Goal: Task Accomplishment & Management: Complete application form

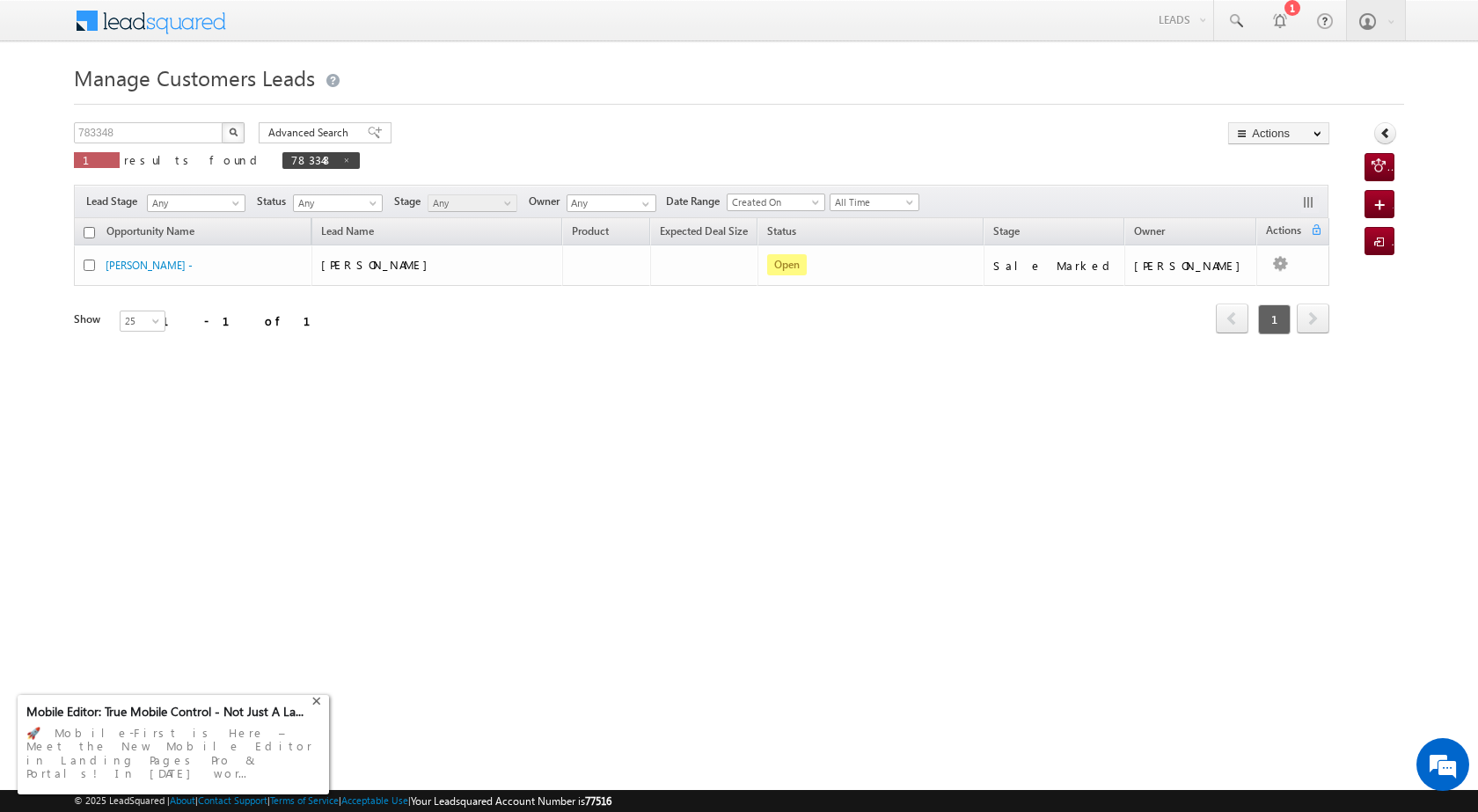
click at [323, 709] on div "+" at bounding box center [318, 698] width 21 height 21
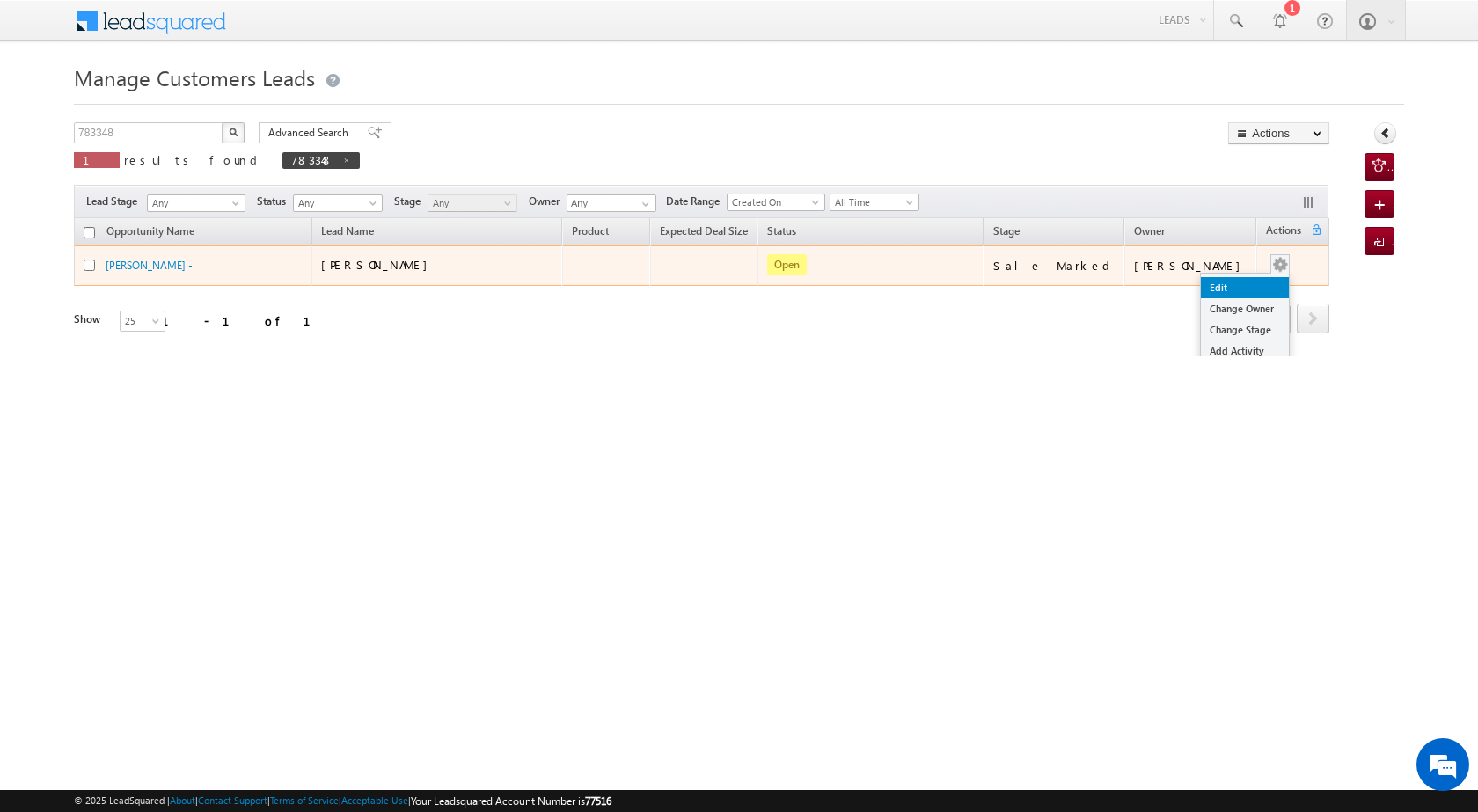
click at [1224, 284] on link "Edit" at bounding box center [1245, 287] width 88 height 21
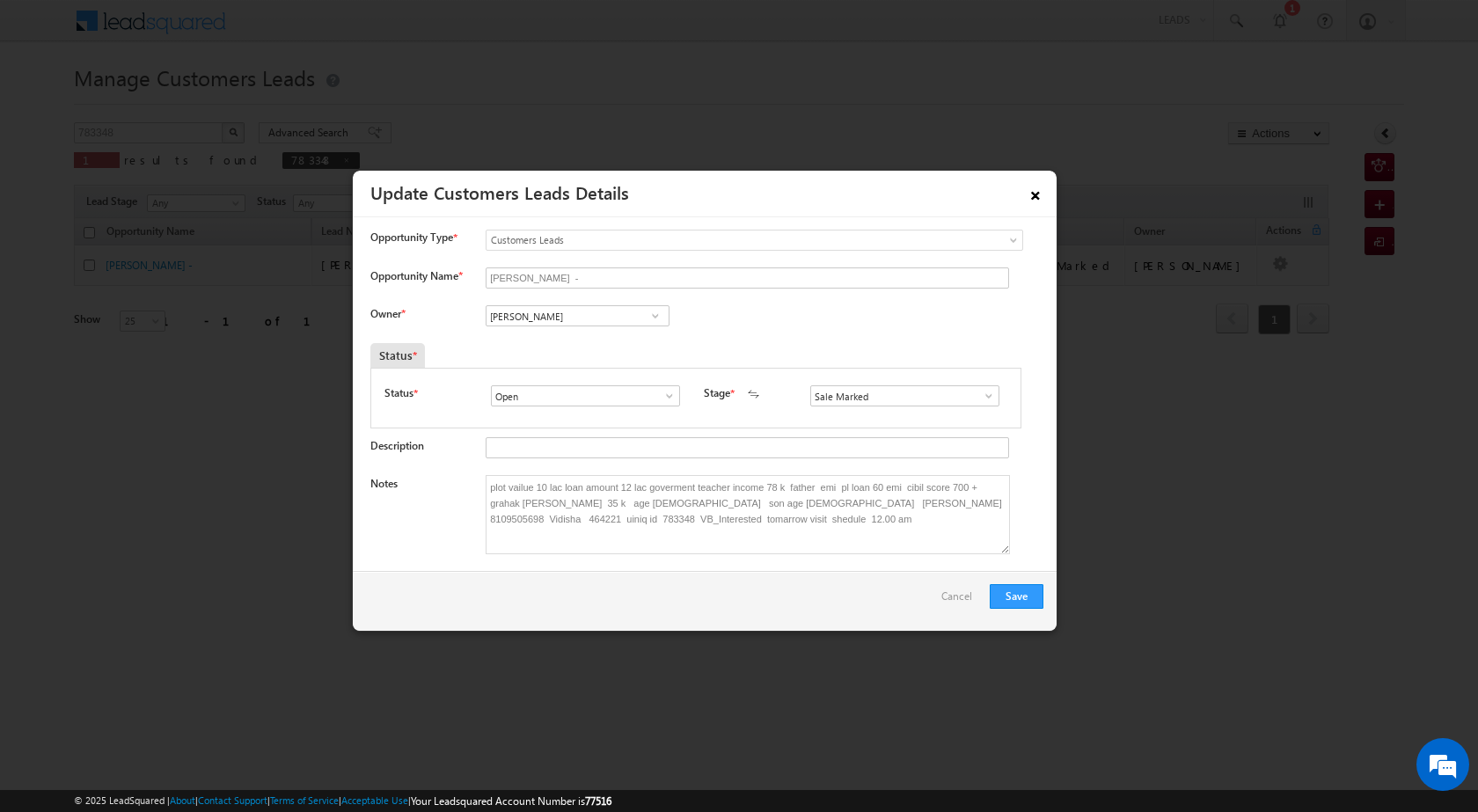
click at [1029, 194] on link "×" at bounding box center [1035, 192] width 30 height 31
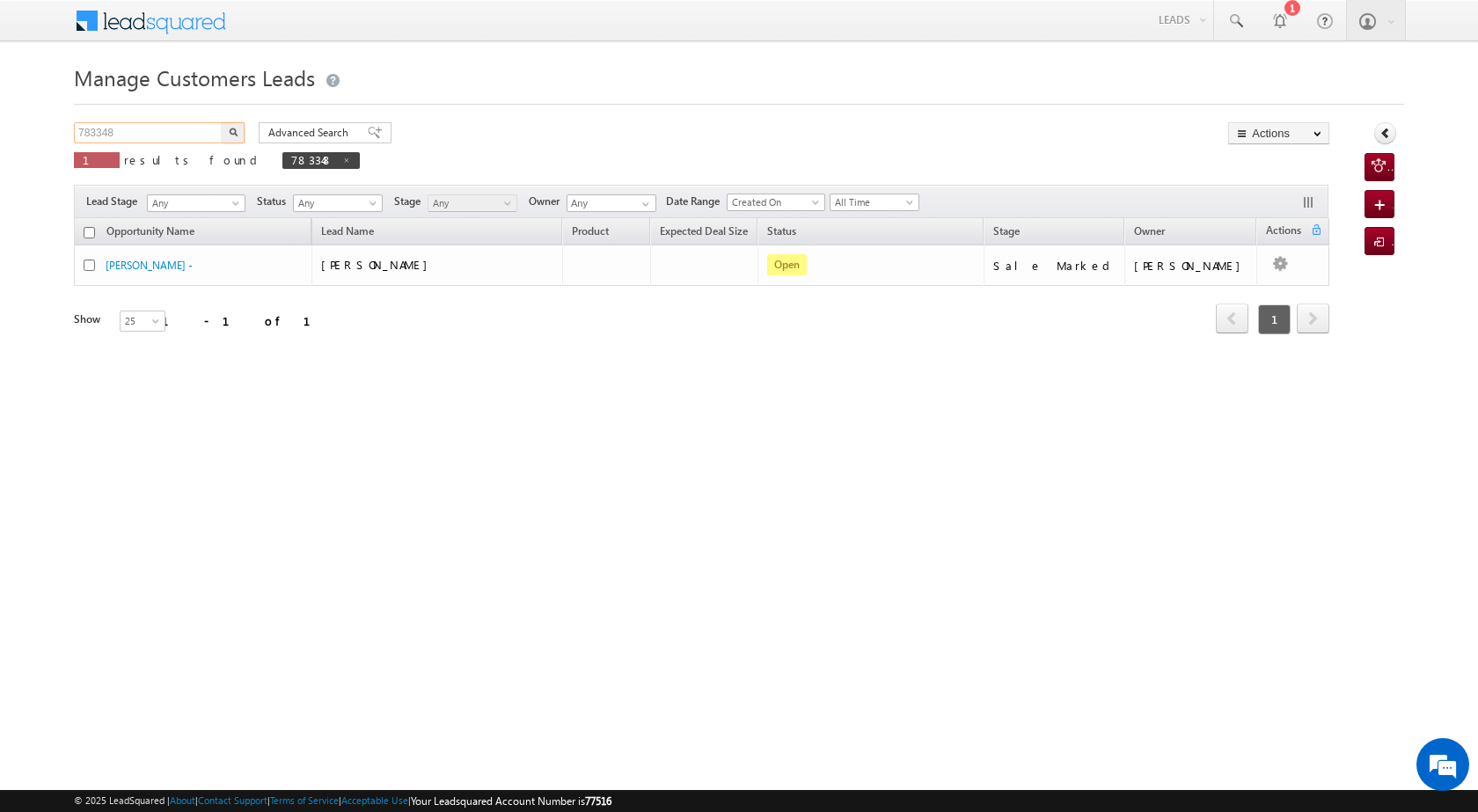
drag, startPoint x: 155, startPoint y: 128, endPoint x: 18, endPoint y: 136, distance: 137.2
click at [18, 136] on body "Menu [PERSON_NAME] [PERSON_NAME] a2@ks erve." at bounding box center [739, 249] width 1478 height 498
paste input "VB_Interested"
click at [161, 139] on input "VB_Interested" at bounding box center [149, 133] width 150 height 21
drag, startPoint x: 161, startPoint y: 139, endPoint x: 46, endPoint y: 126, distance: 115.7
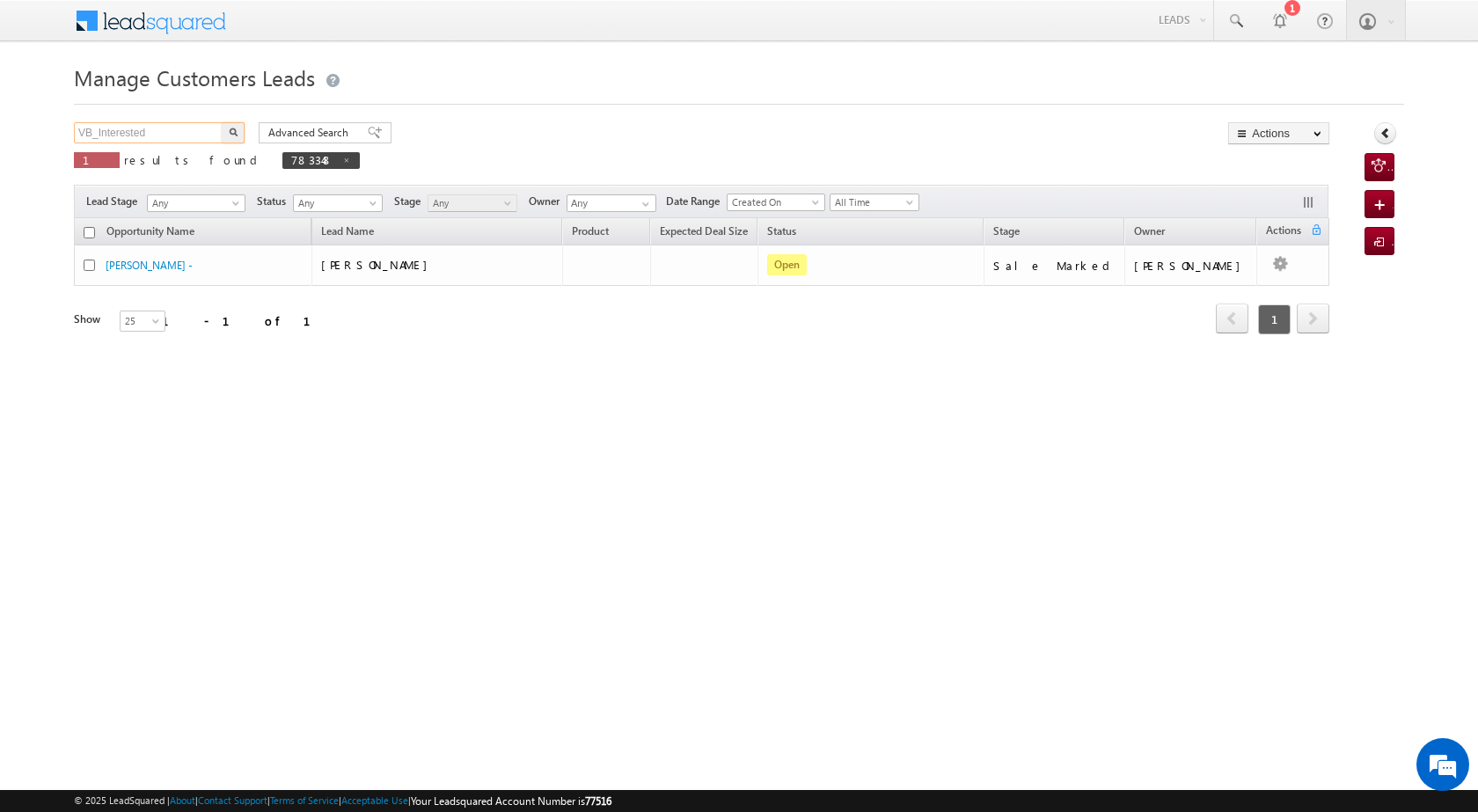
click at [46, 126] on body "Menu [PERSON_NAME] [PERSON_NAME] a2@ks erve." at bounding box center [739, 249] width 1478 height 498
paste input "790341"
type input "790341"
click at [231, 135] on img "button" at bounding box center [232, 132] width 9 height 9
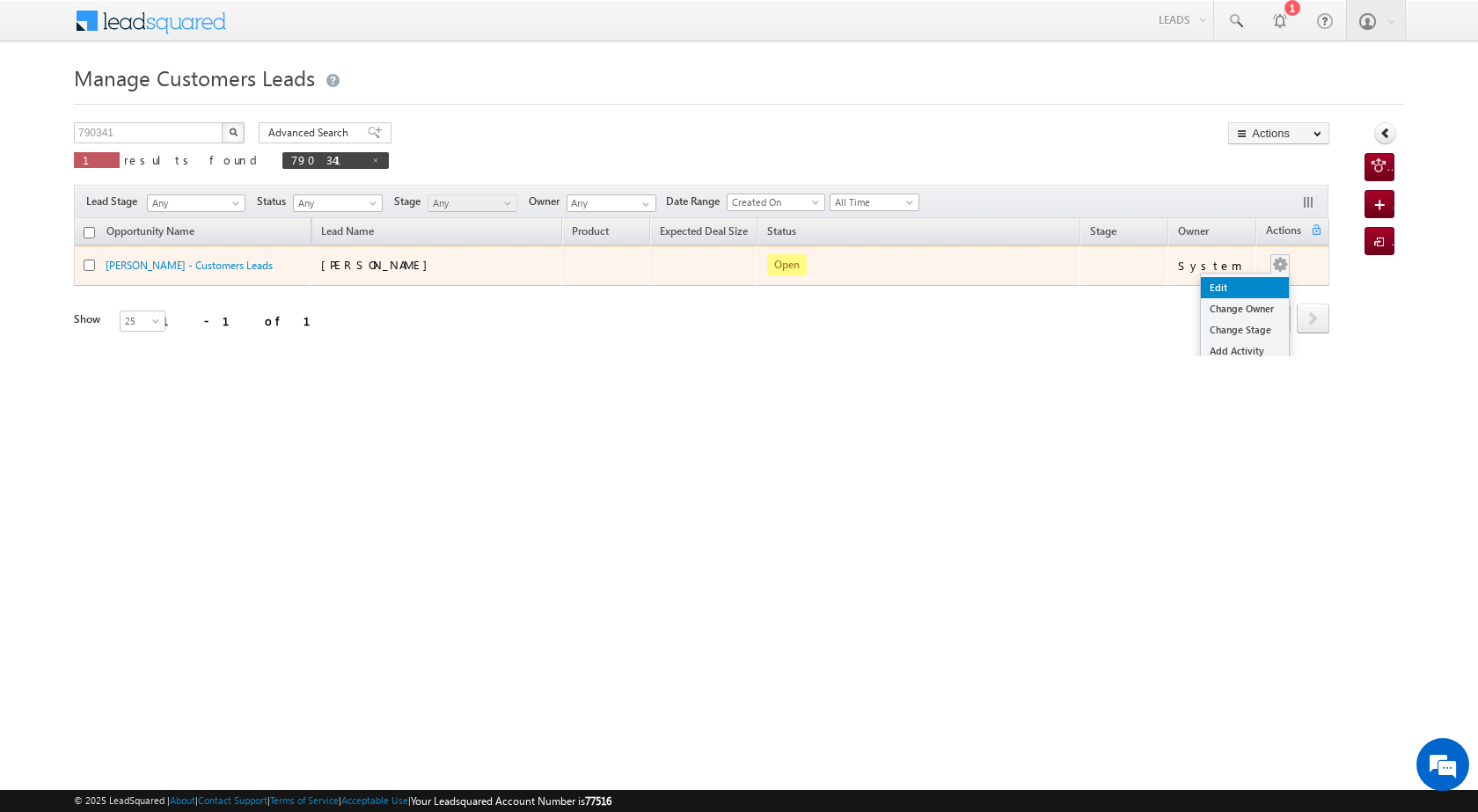
click at [1227, 286] on link "Edit" at bounding box center [1245, 287] width 88 height 21
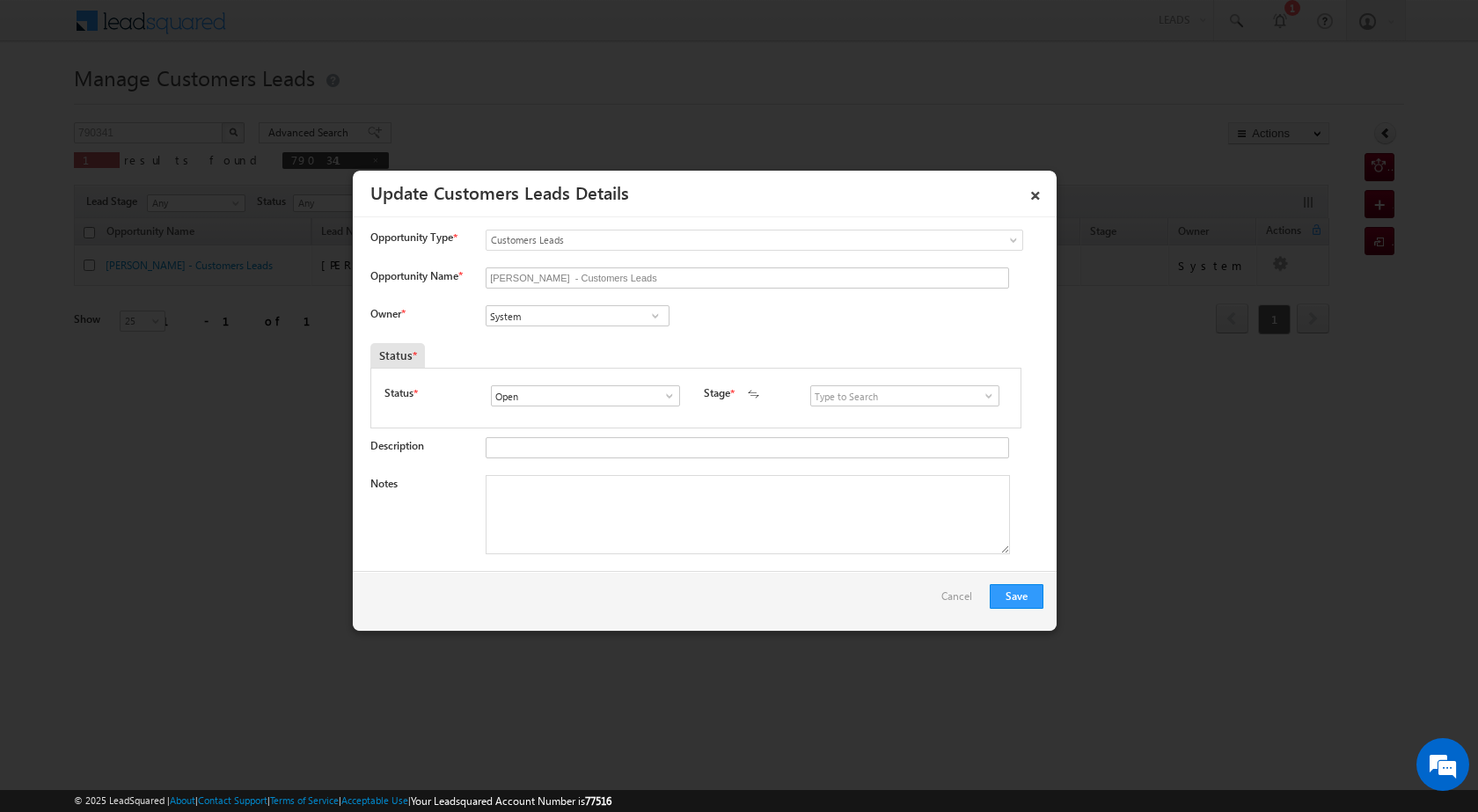
click at [554, 385] on div "Status * Open Won Lost Open Stage * New Lead Interested Pending Documents" at bounding box center [695, 398] width 651 height 60
click at [667, 393] on span at bounding box center [670, 396] width 18 height 14
click at [661, 399] on span at bounding box center [670, 396] width 18 height 14
click at [669, 399] on span at bounding box center [670, 396] width 18 height 14
click at [655, 534] on textarea "Notes" at bounding box center [748, 514] width 524 height 79
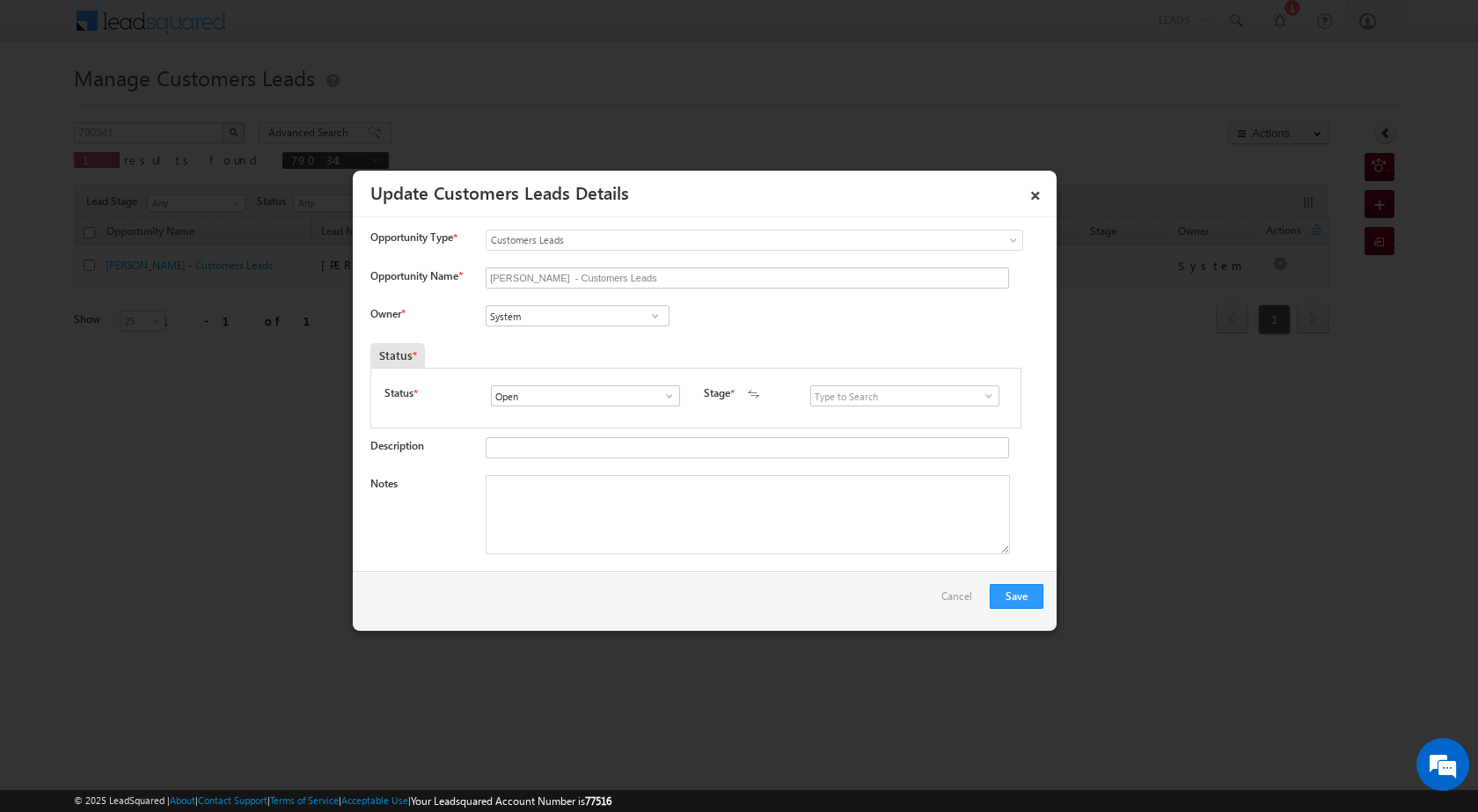
click at [672, 397] on span at bounding box center [670, 396] width 18 height 14
click at [661, 393] on span at bounding box center [670, 396] width 18 height 14
click at [653, 314] on span at bounding box center [655, 316] width 18 height 14
type input "a"
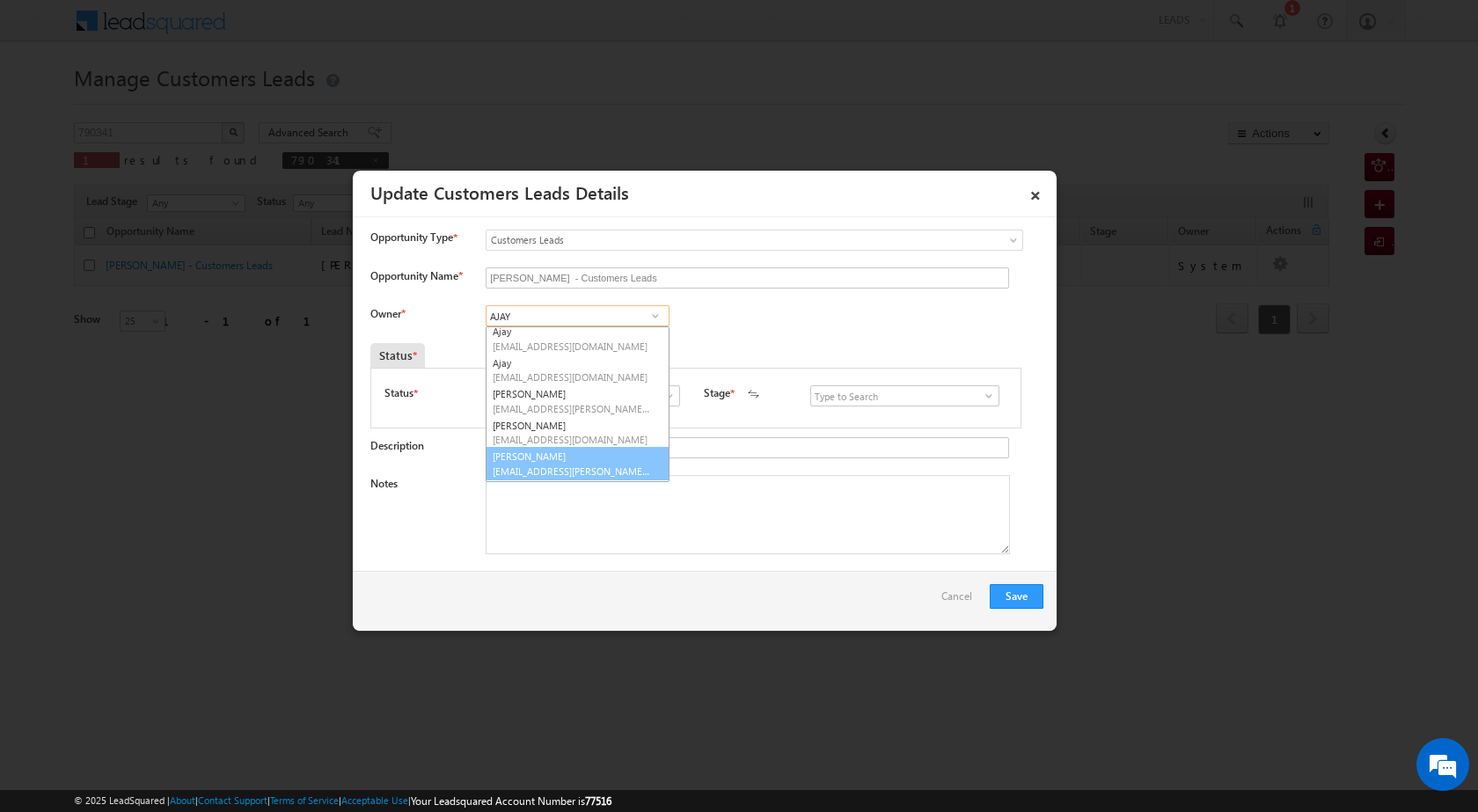
click at [565, 467] on span "[EMAIL_ADDRESS][PERSON_NAME][DOMAIN_NAME]" at bounding box center [572, 470] width 158 height 13
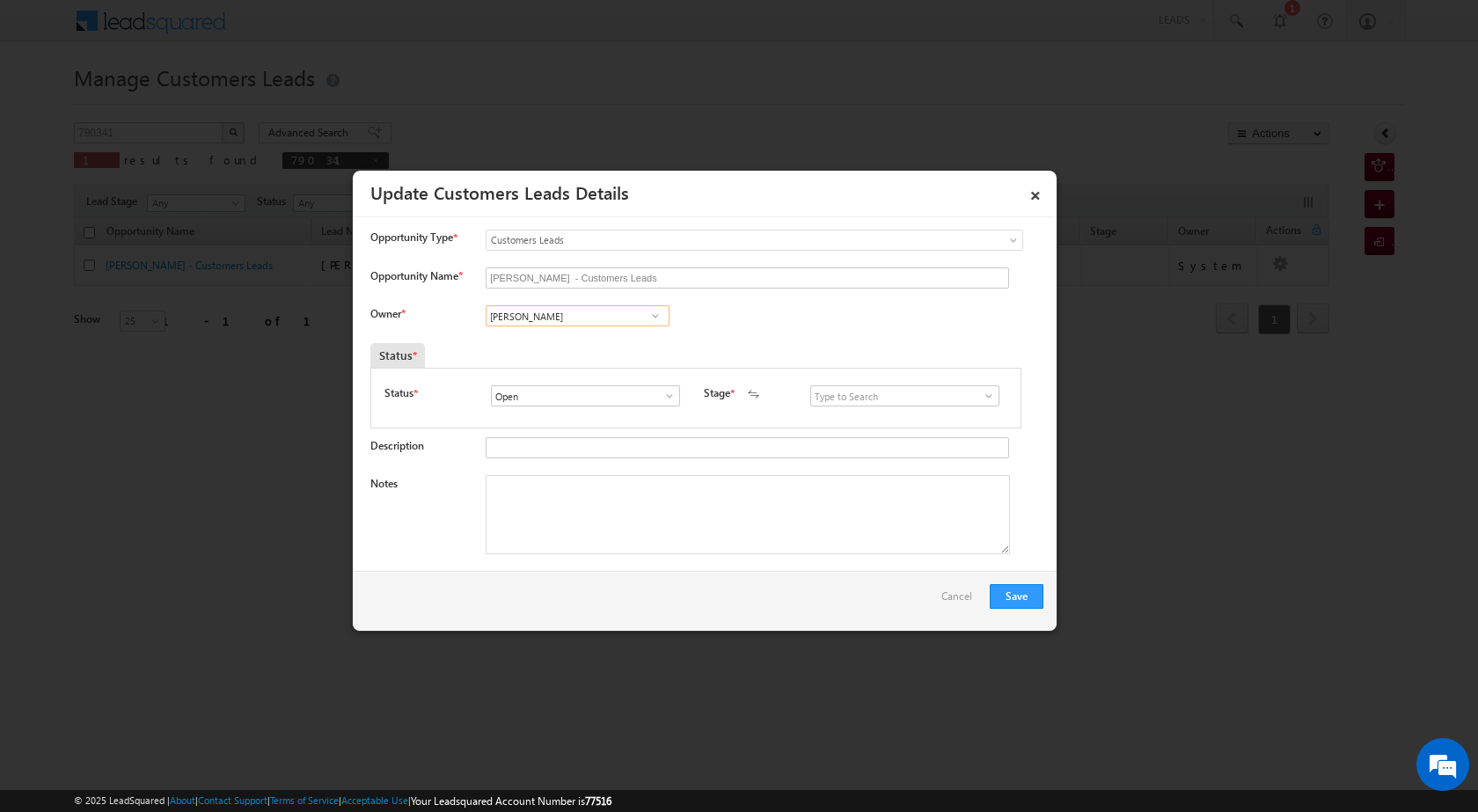
type input "[PERSON_NAME]"
click at [599, 582] on div "Save Cancel" at bounding box center [703, 600] width 703 height 59
click at [604, 547] on textarea "Notes" at bounding box center [748, 514] width 524 height 79
click at [566, 521] on textarea "Notes" at bounding box center [748, 514] width 524 height 79
paste textarea "property vailue 75 lac loan amount 50 lac loan amount 20 lac down payment busin…"
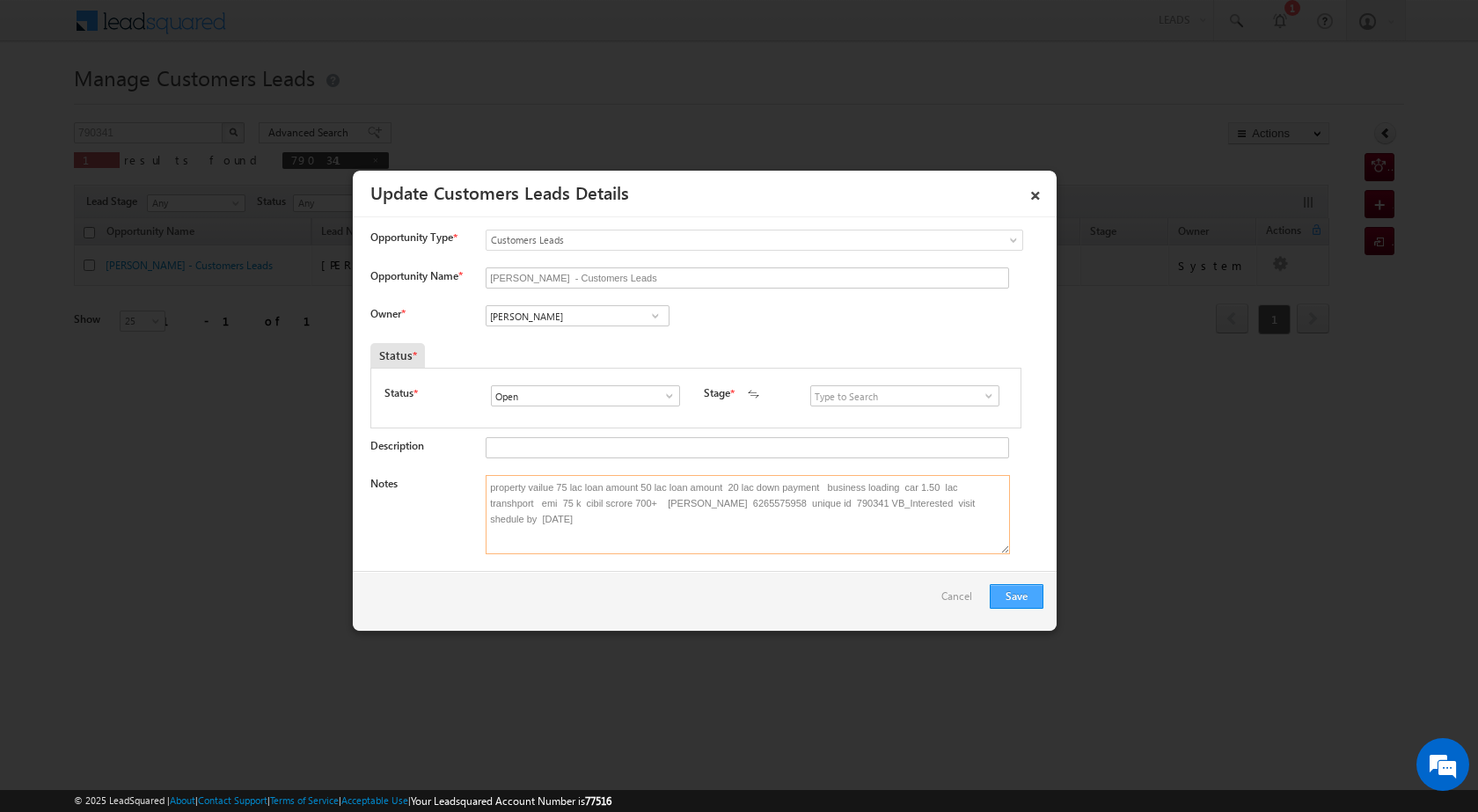
type textarea "property vailue 75 lac loan amount 50 lac loan amount 20 lac down payment busin…"
click at [1019, 601] on button "Save" at bounding box center [1016, 595] width 53 height 25
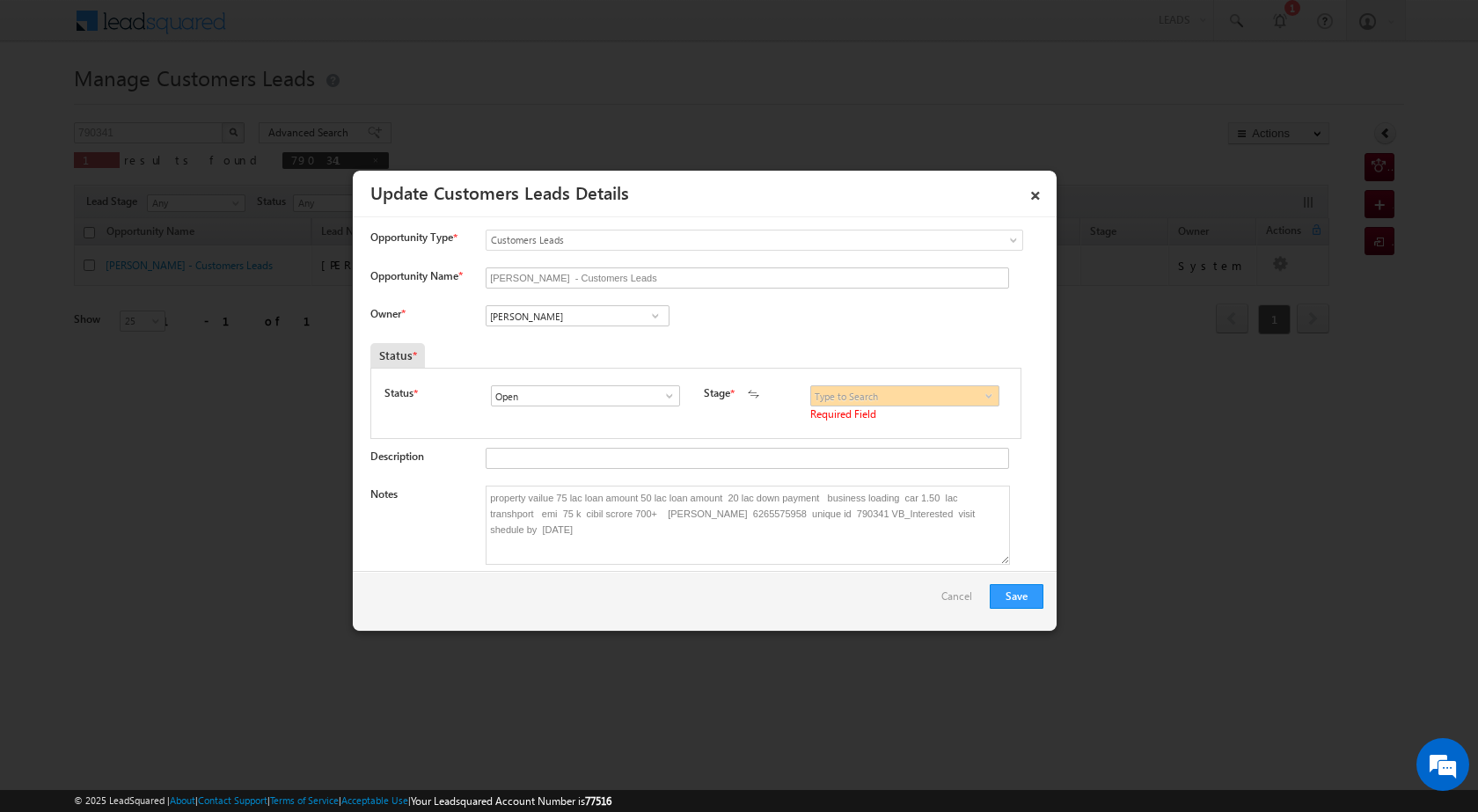
click at [982, 401] on span at bounding box center [988, 396] width 18 height 14
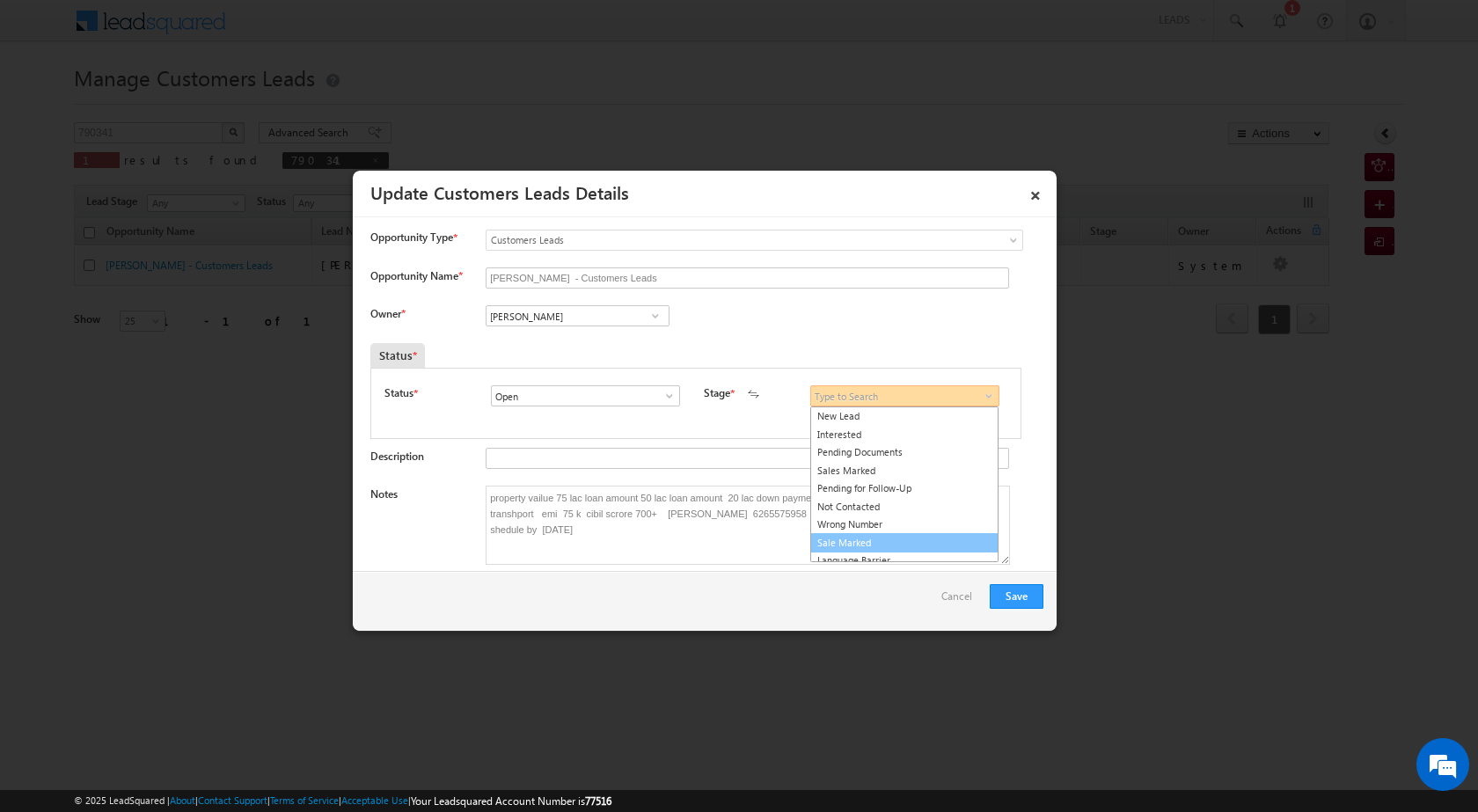
click at [879, 543] on link "Sale Marked" at bounding box center [904, 543] width 188 height 20
type input "Sale Marked"
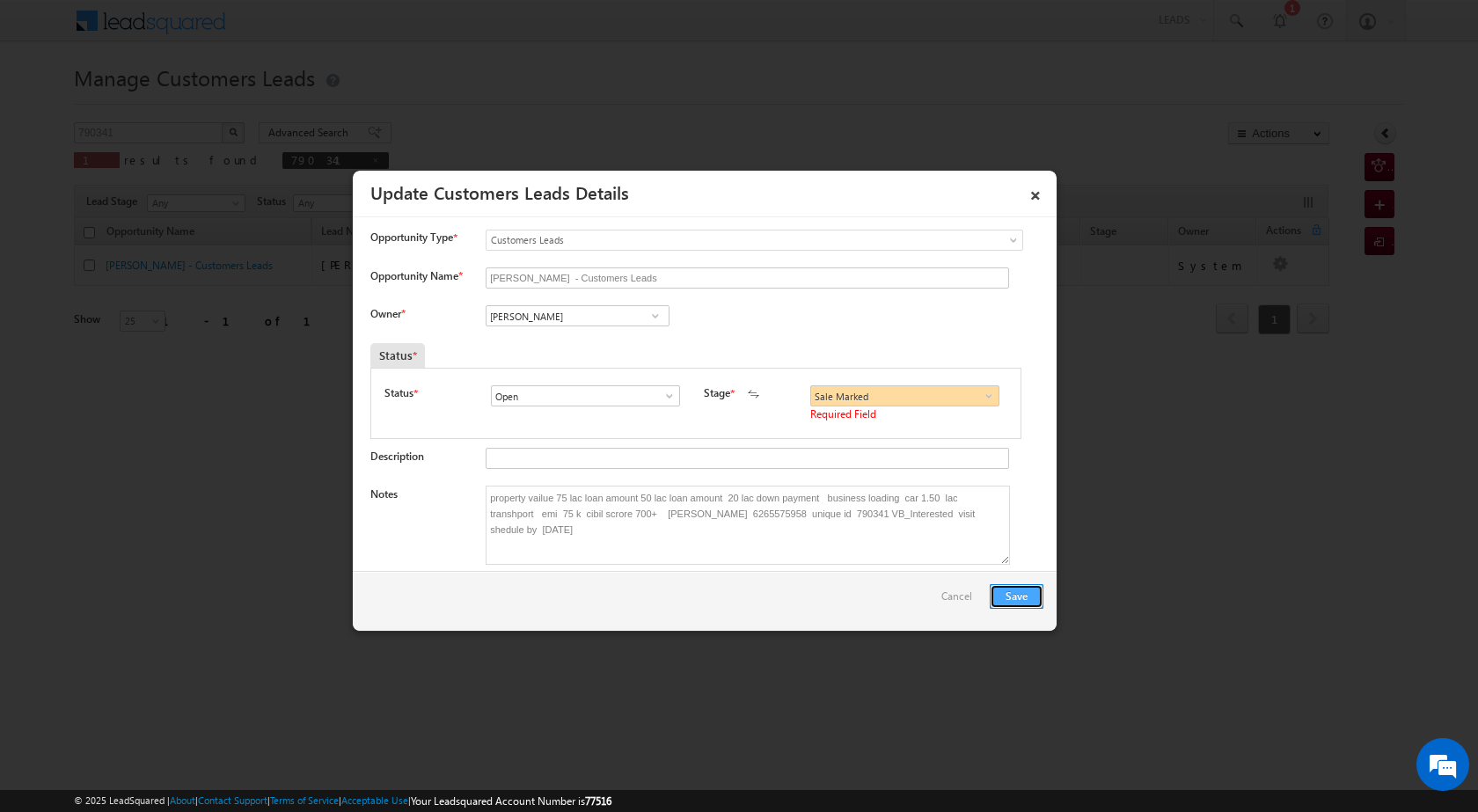
click at [1010, 594] on button "Save" at bounding box center [1016, 595] width 53 height 25
